Goal: Find specific page/section

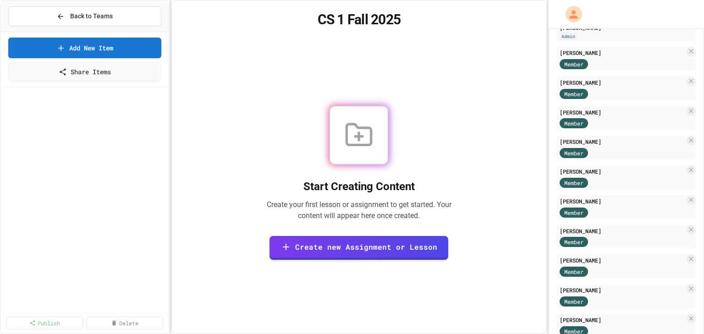
scroll to position [50, 0]
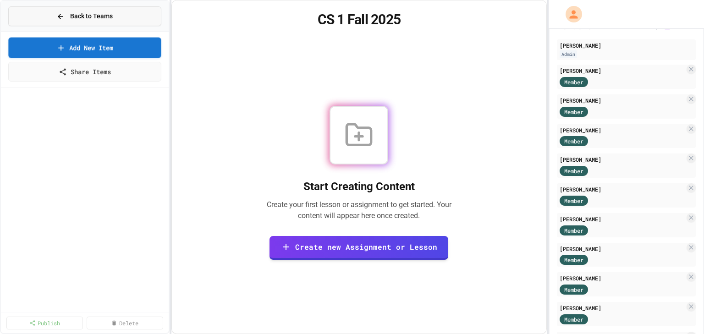
click at [72, 11] on span "Back to Teams" at bounding box center [91, 16] width 43 height 10
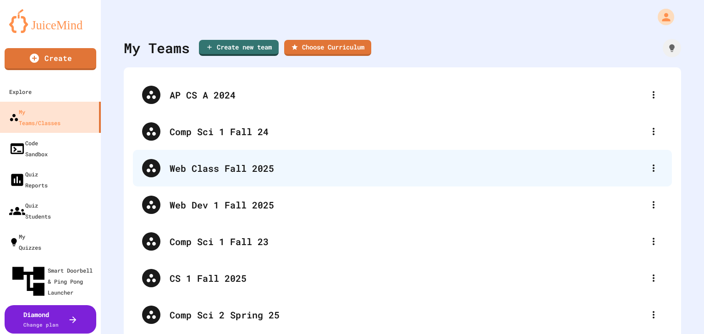
click at [231, 165] on div "Web Class Fall 2025" at bounding box center [407, 168] width 475 height 14
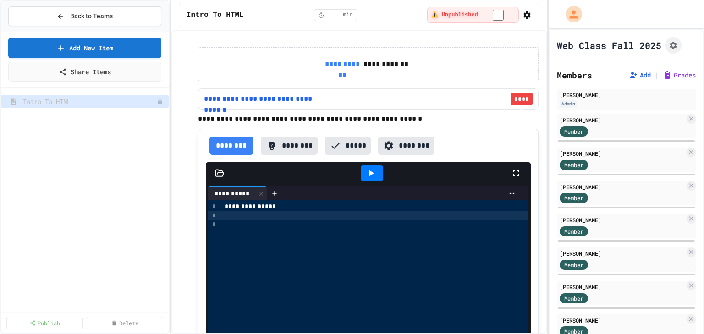
click at [241, 217] on div at bounding box center [375, 215] width 307 height 9
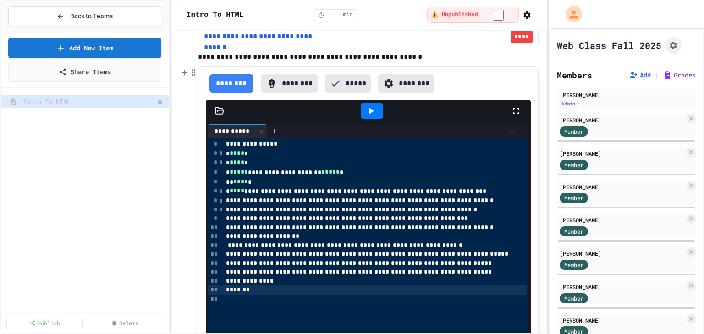
scroll to position [61, 0]
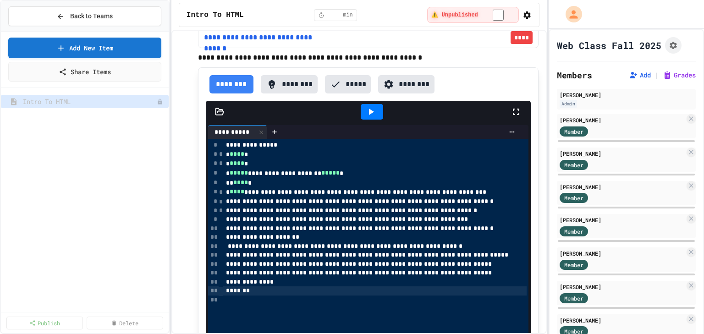
click at [369, 110] on icon at bounding box center [371, 112] width 5 height 6
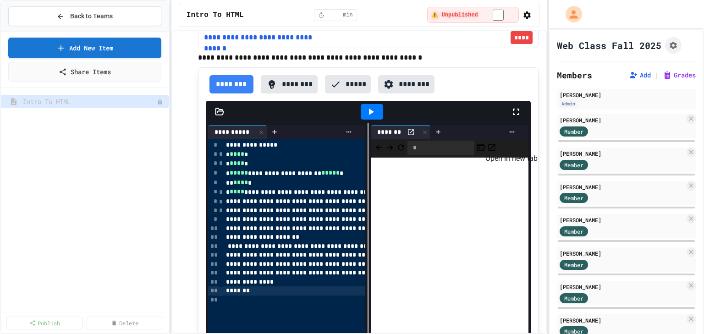
click at [497, 146] on icon "Open in new tab" at bounding box center [491, 147] width 9 height 9
